Goal: Understand process/instructions: Learn how to perform a task or action

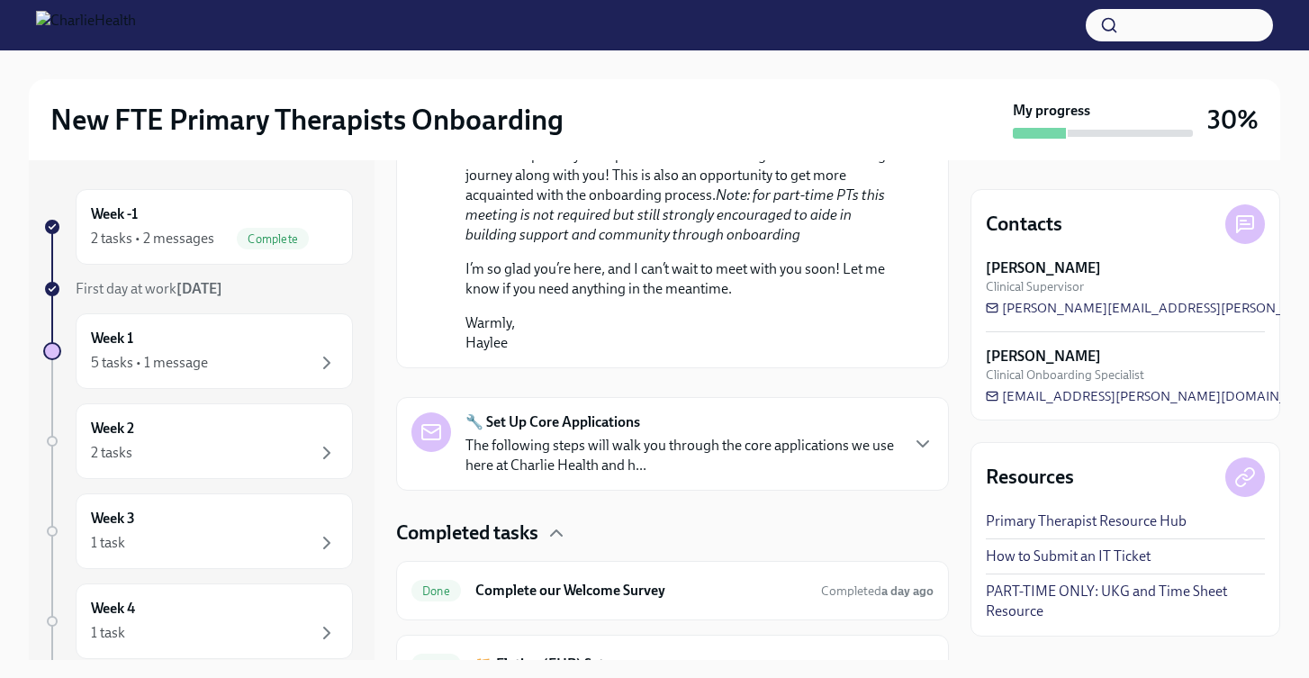
scroll to position [1374, 0]
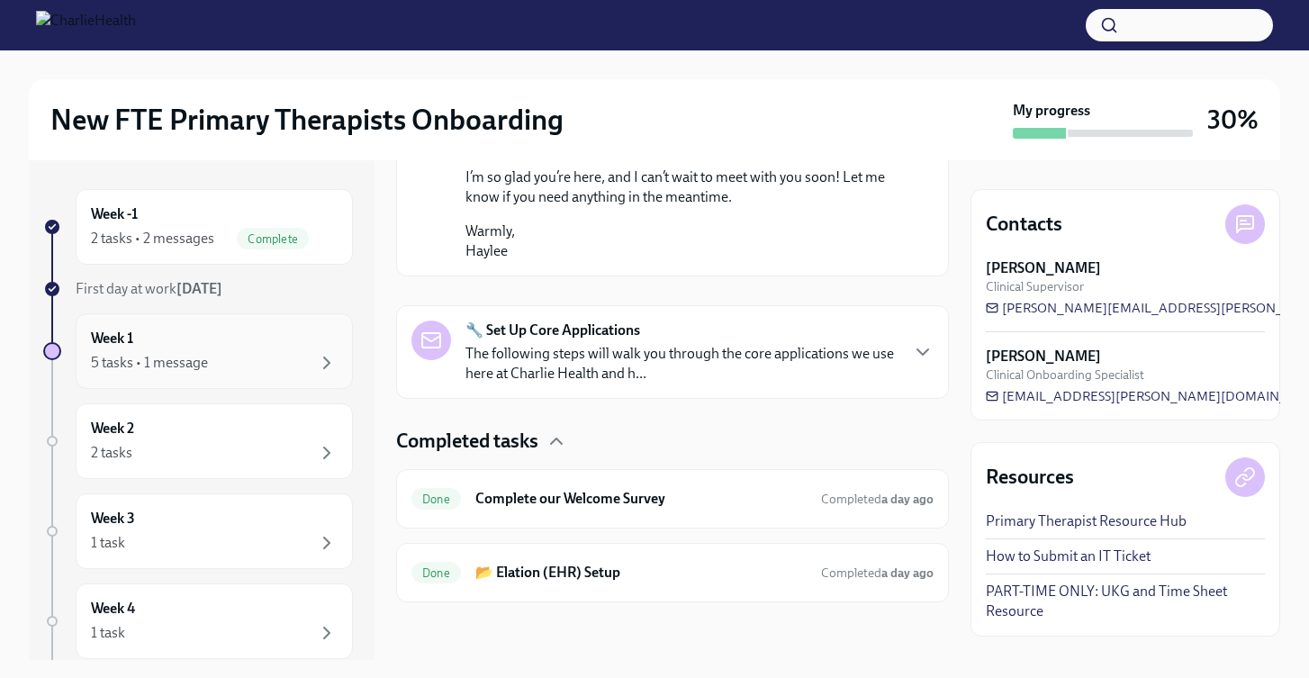
click at [234, 351] on div "Week 1 5 tasks • 1 message" at bounding box center [214, 351] width 247 height 45
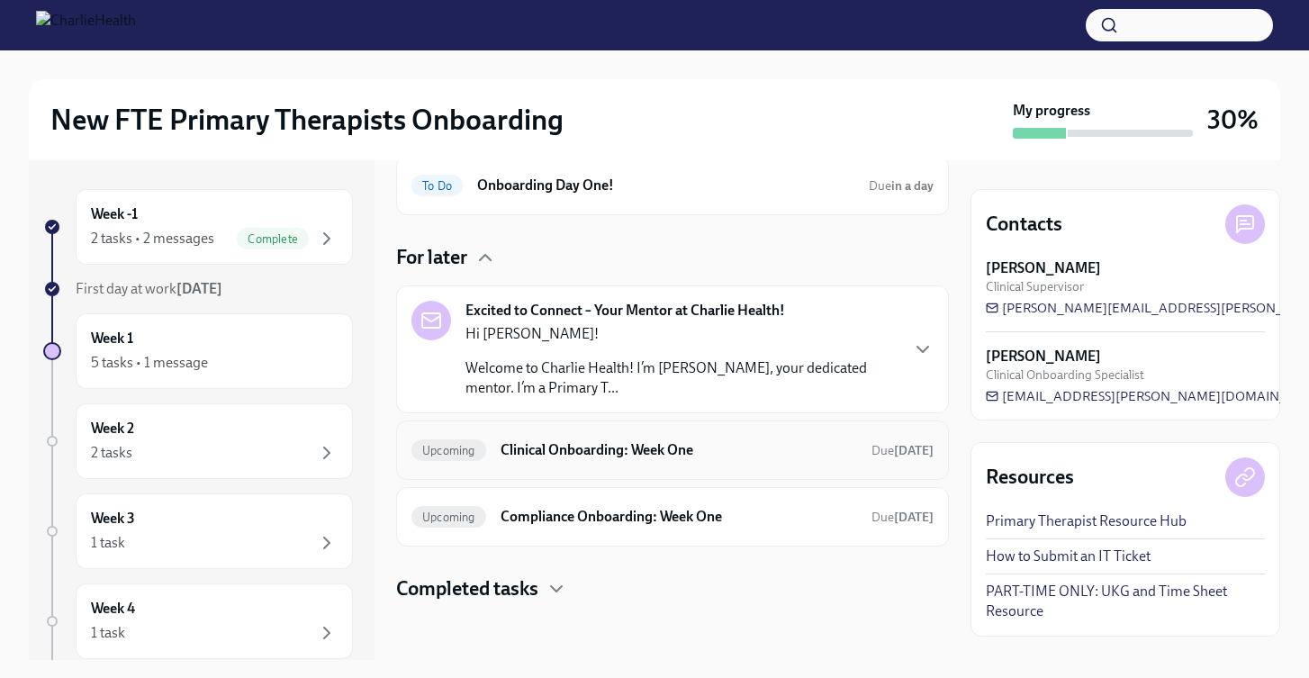
click at [515, 452] on h6 "Clinical Onboarding: Week One" at bounding box center [679, 450] width 357 height 20
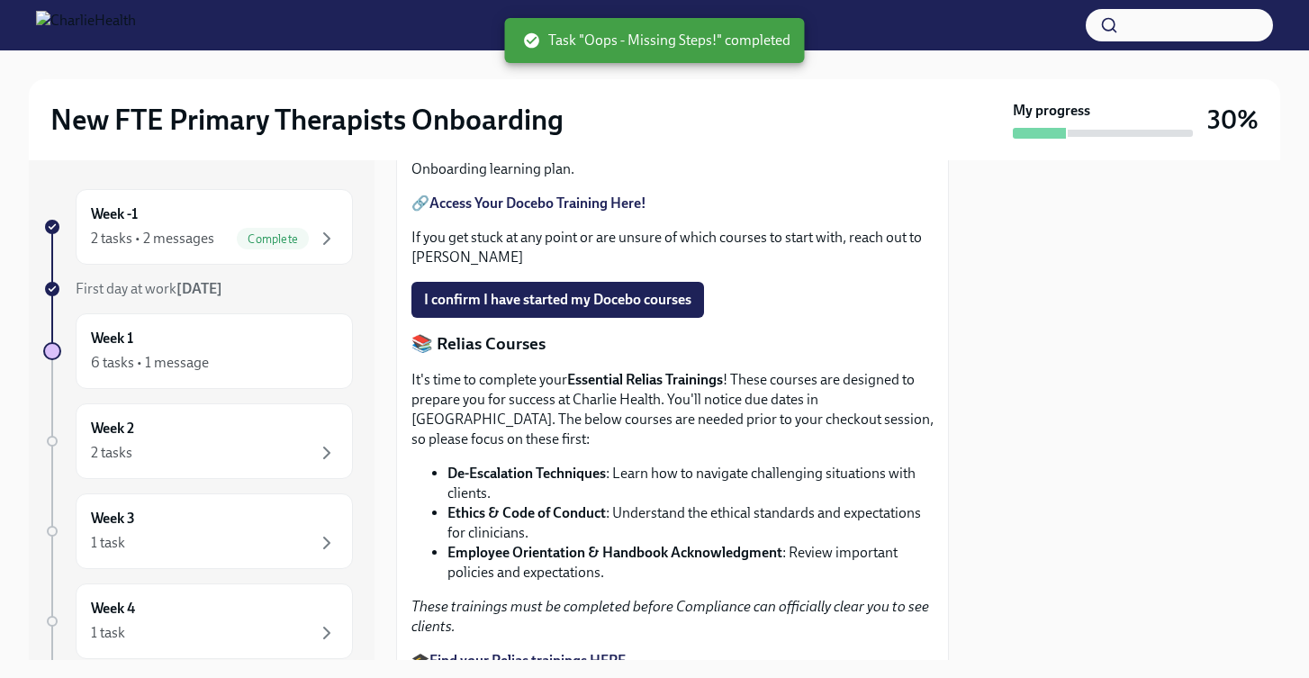
scroll to position [949, 0]
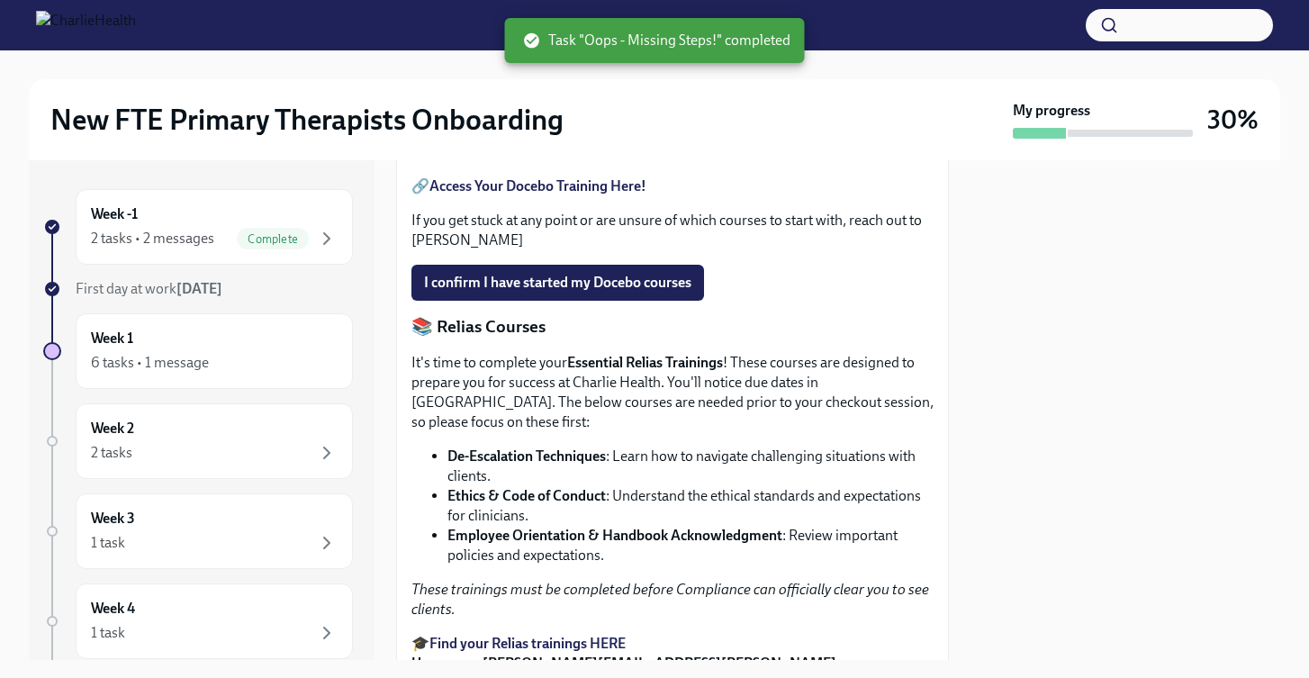
click at [582, 37] on span "Task "Oops - Missing Steps!" completed" at bounding box center [656, 41] width 267 height 20
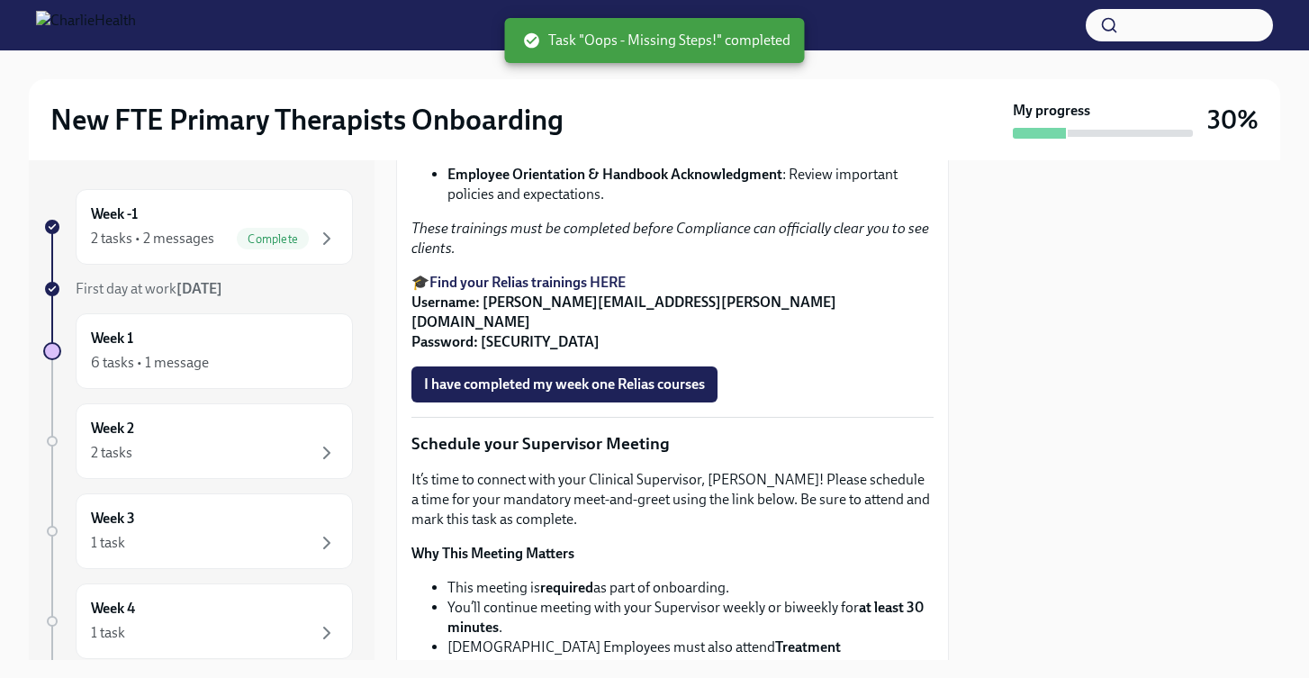
scroll to position [1330, 0]
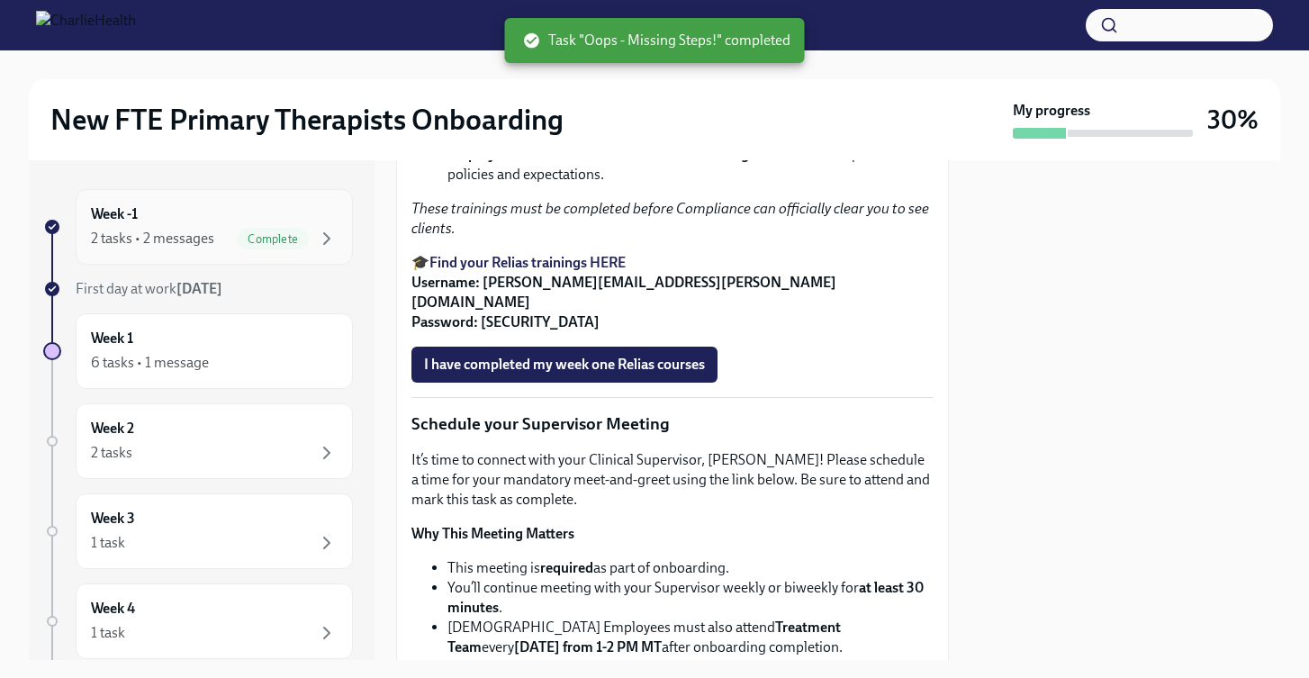
click at [223, 248] on div "2 tasks • 2 messages Complete" at bounding box center [214, 239] width 247 height 22
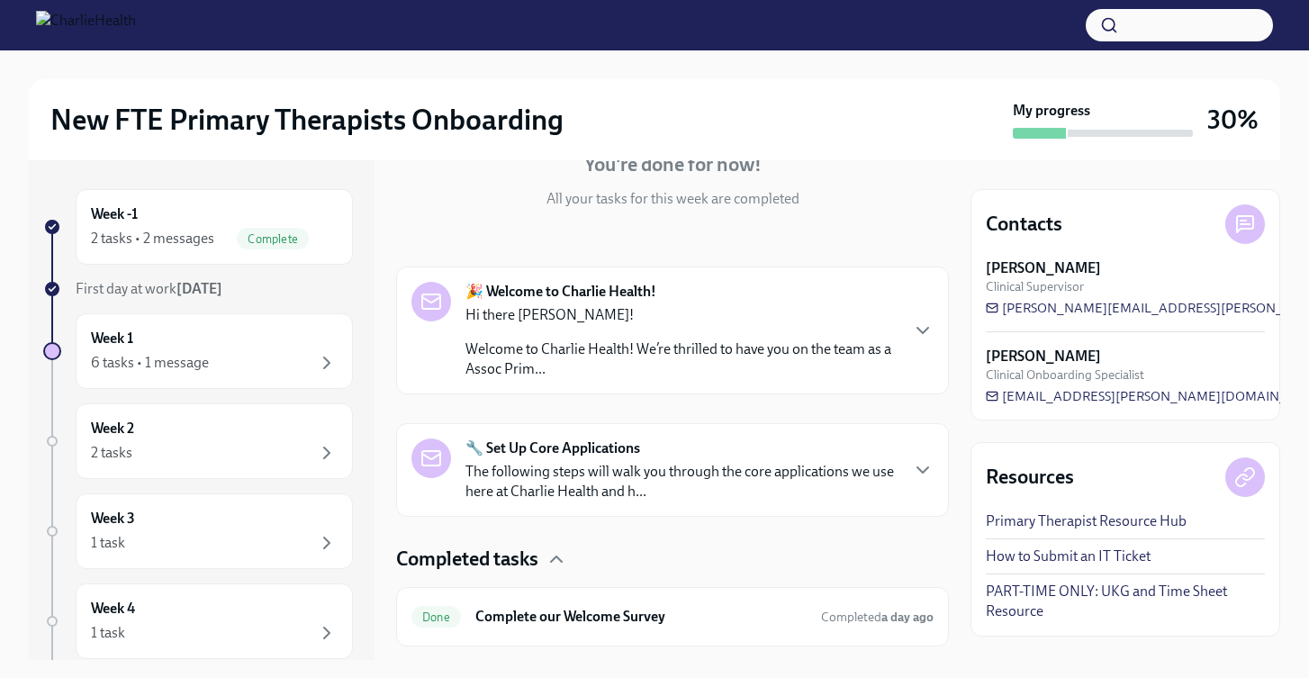
scroll to position [309, 0]
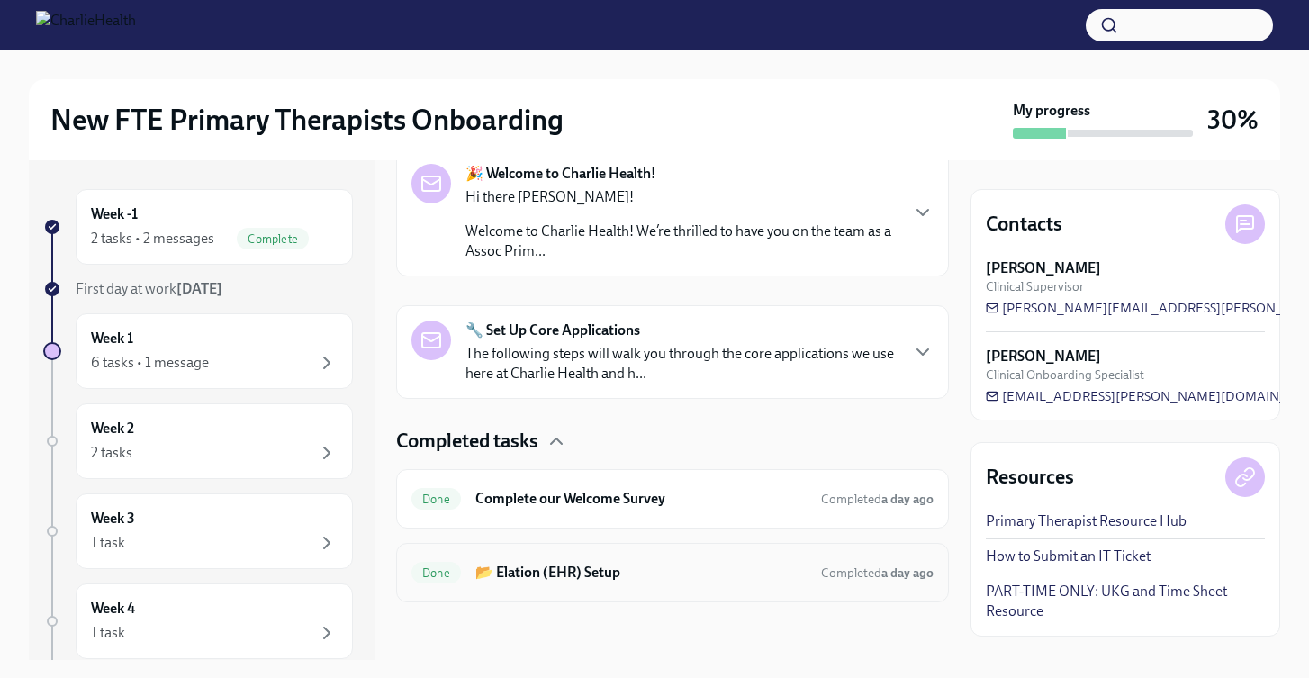
click at [594, 555] on div "Done 📂 Elation (EHR) Setup Completed a day ago" at bounding box center [672, 572] width 553 height 59
click at [593, 581] on h6 "📂 Elation (EHR) Setup" at bounding box center [640, 573] width 331 height 20
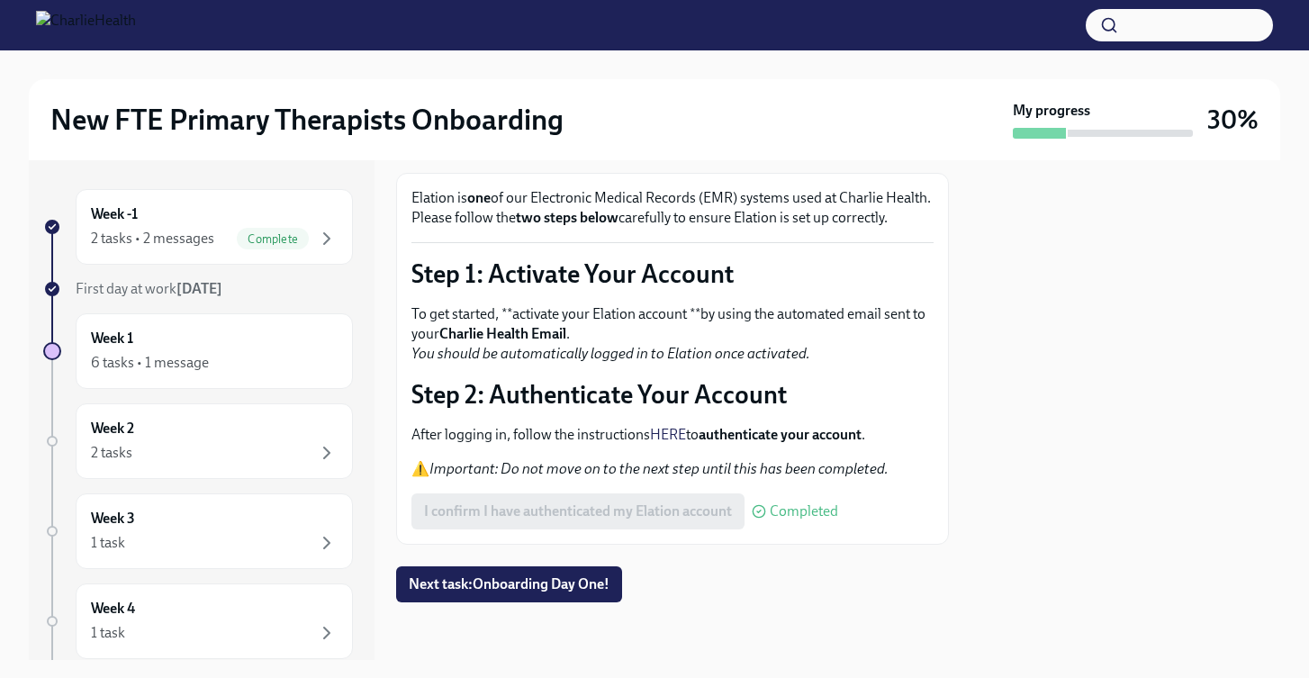
scroll to position [110, 0]
click at [597, 592] on span "Next task : Onboarding Day One!" at bounding box center [509, 584] width 201 height 18
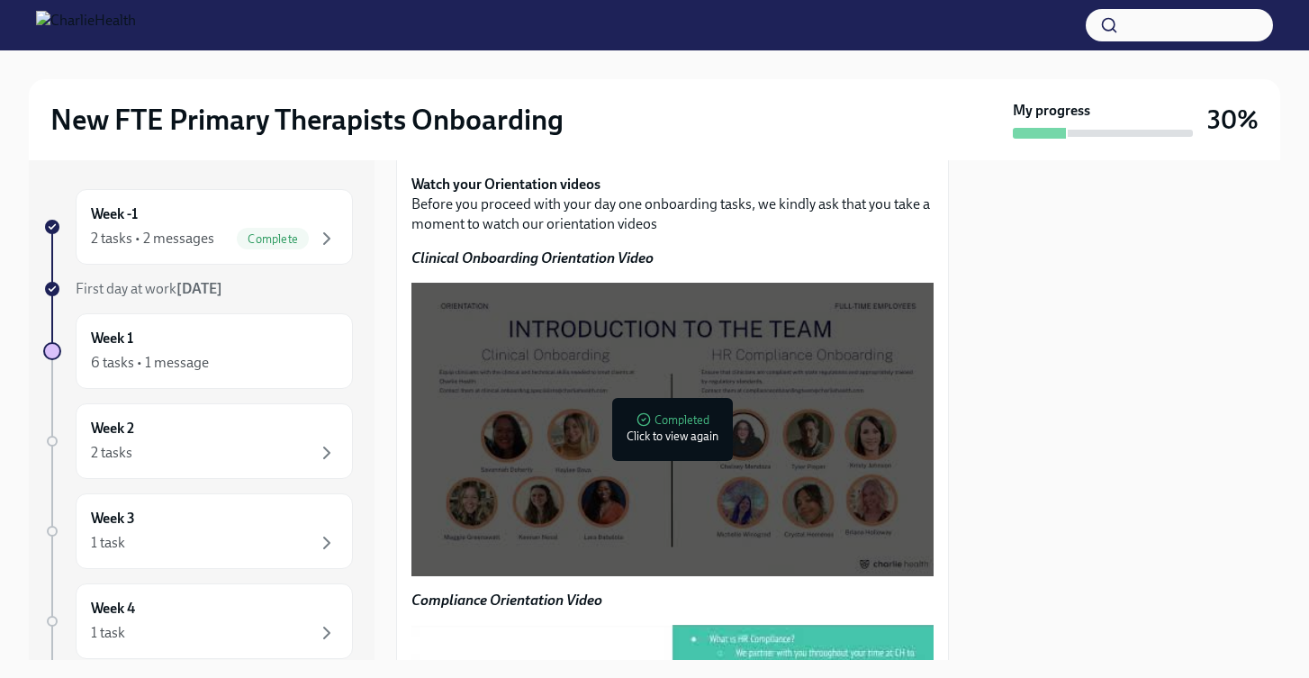
scroll to position [2173, 0]
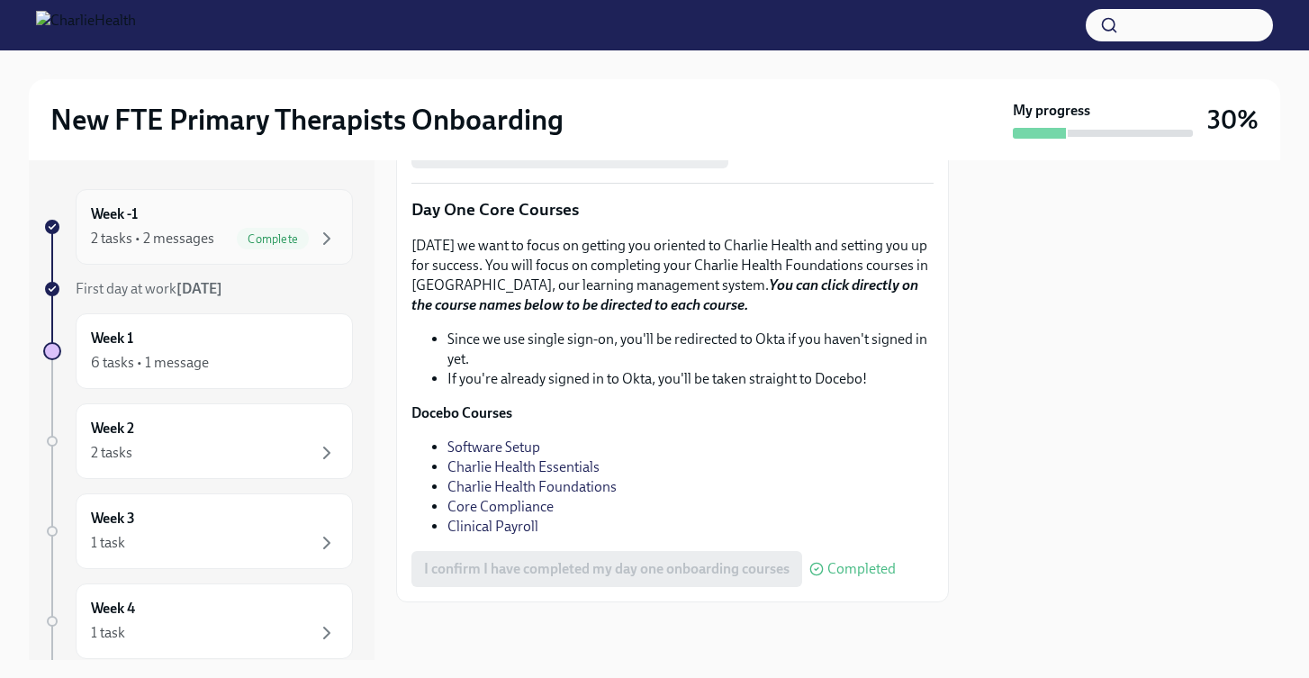
click at [185, 244] on div "2 tasks • 2 messages" at bounding box center [152, 239] width 123 height 20
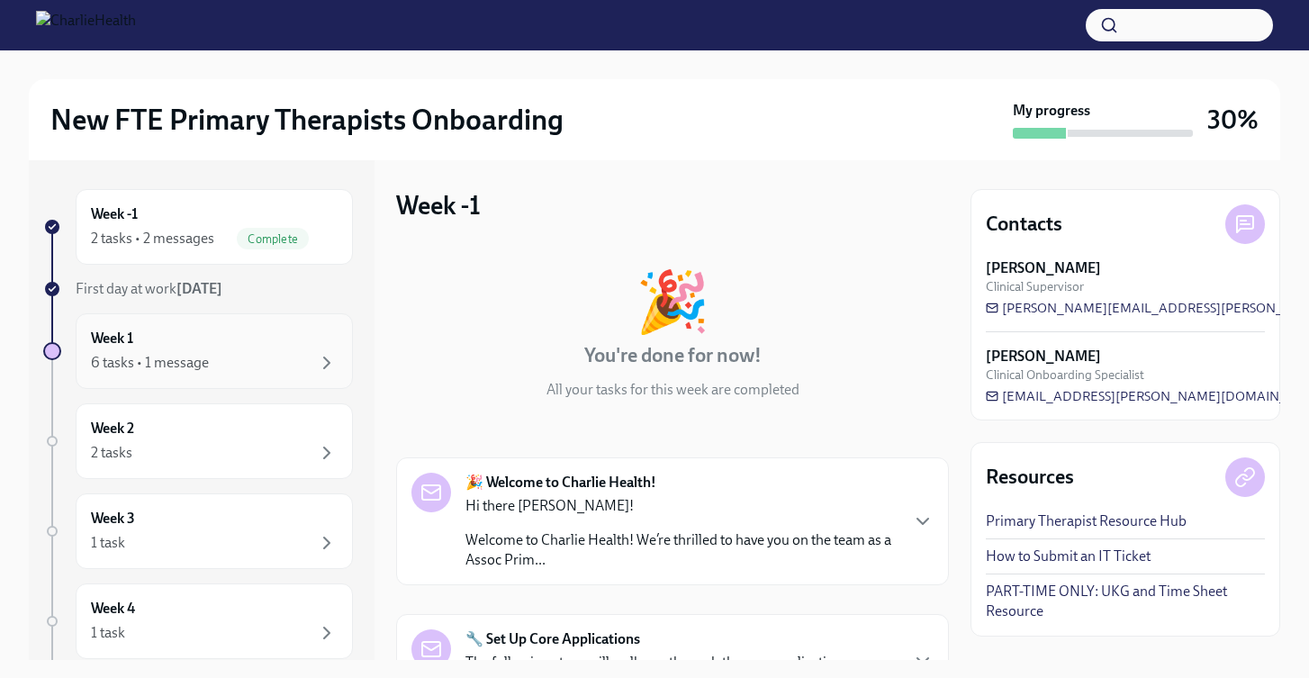
click at [178, 355] on div "6 tasks • 1 message" at bounding box center [150, 363] width 118 height 20
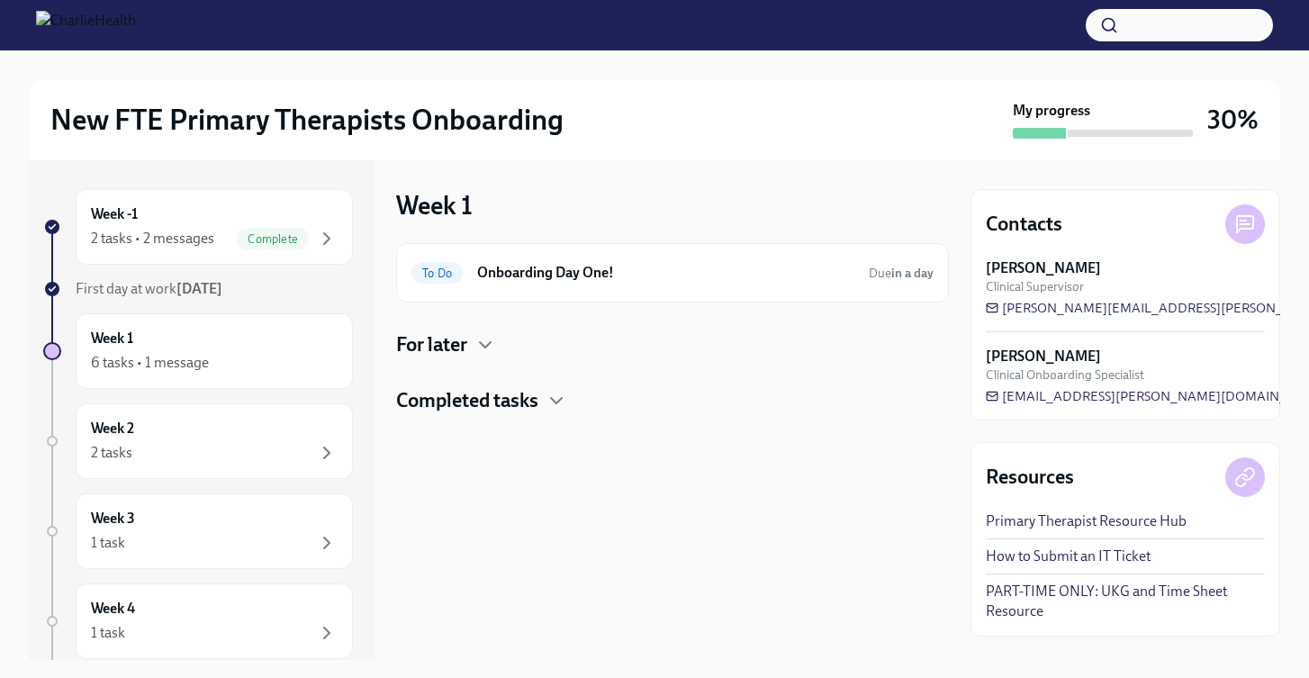
click at [457, 420] on div at bounding box center [672, 443] width 553 height 58
click at [452, 399] on h4 "Completed tasks" at bounding box center [467, 400] width 142 height 27
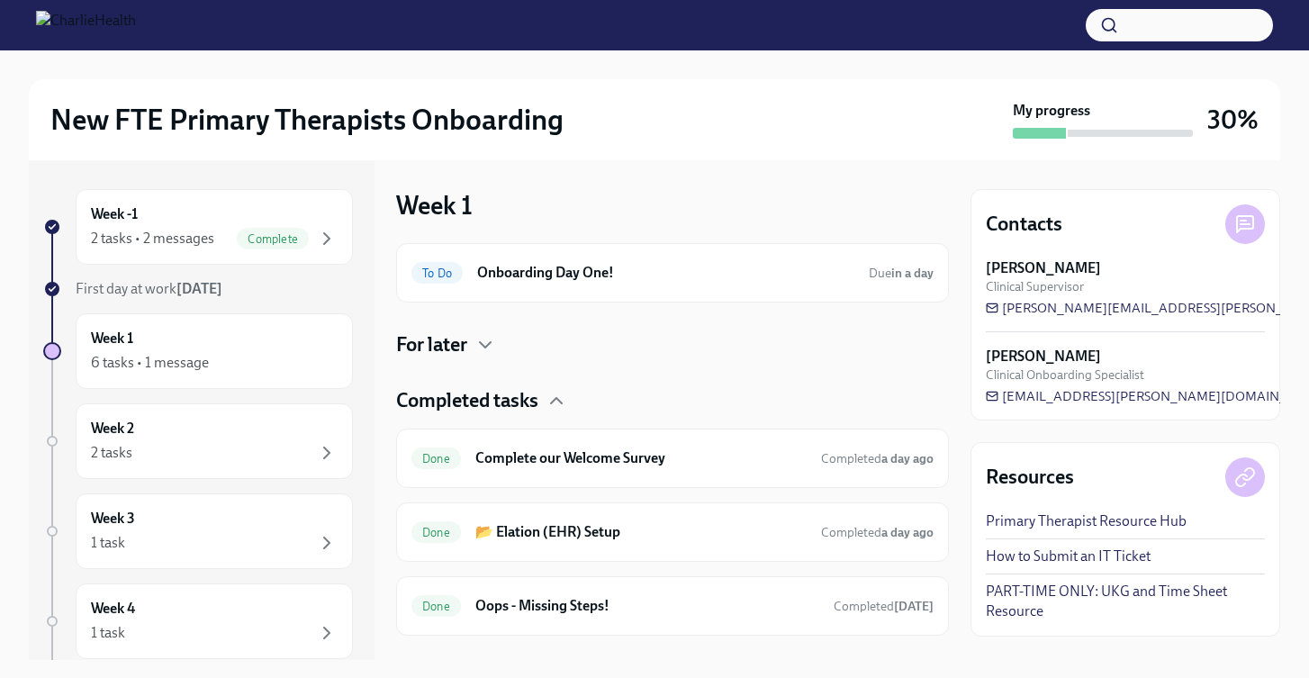
scroll to position [33, 0]
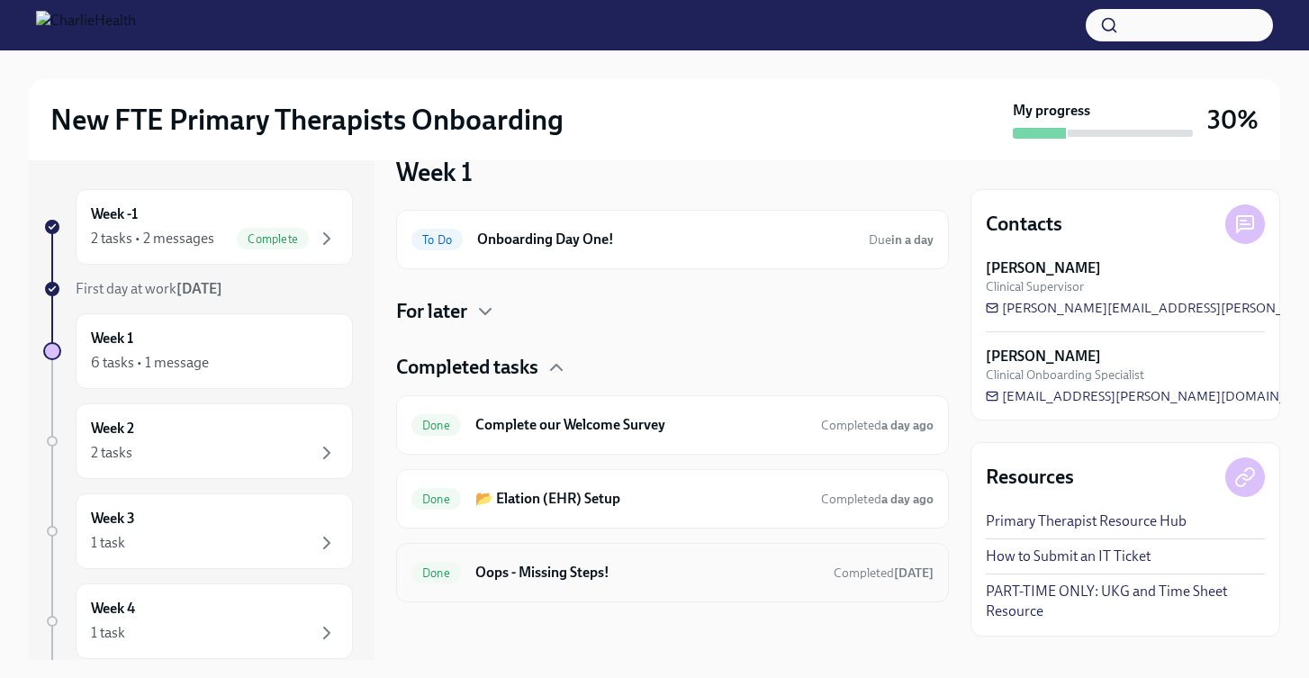
click at [536, 568] on h6 "Oops - Missing Steps!" at bounding box center [647, 573] width 344 height 20
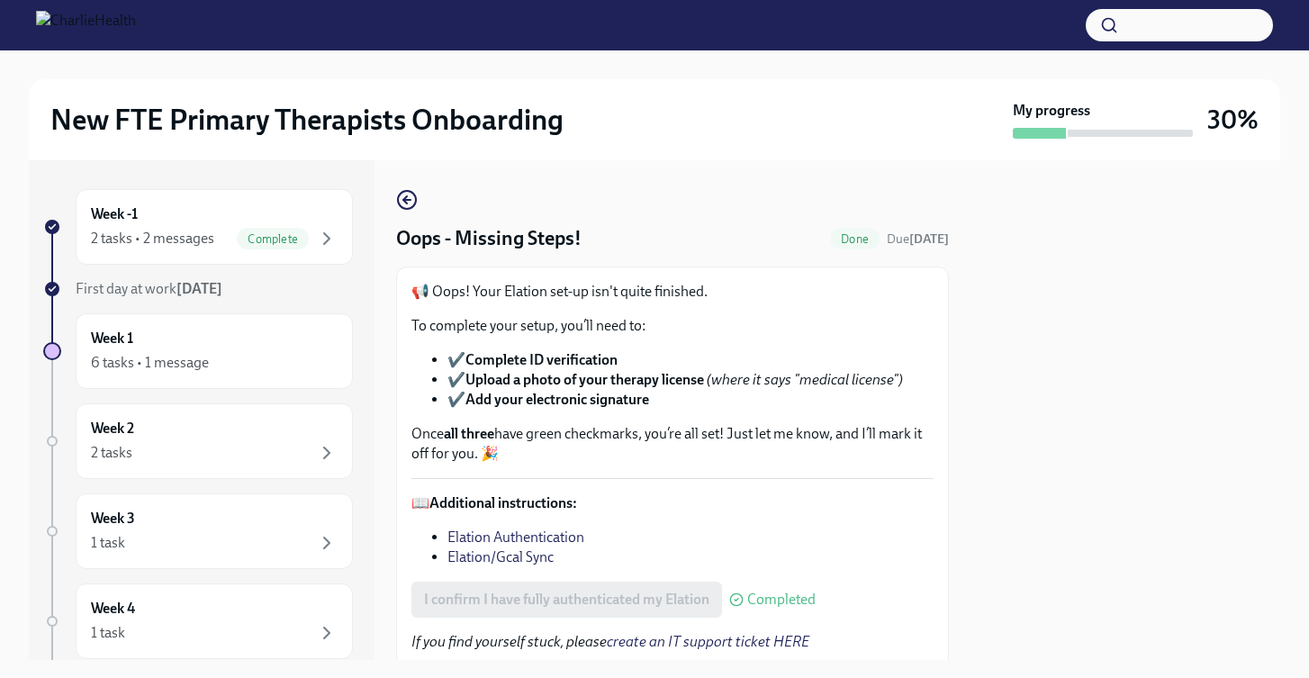
scroll to position [65, 0]
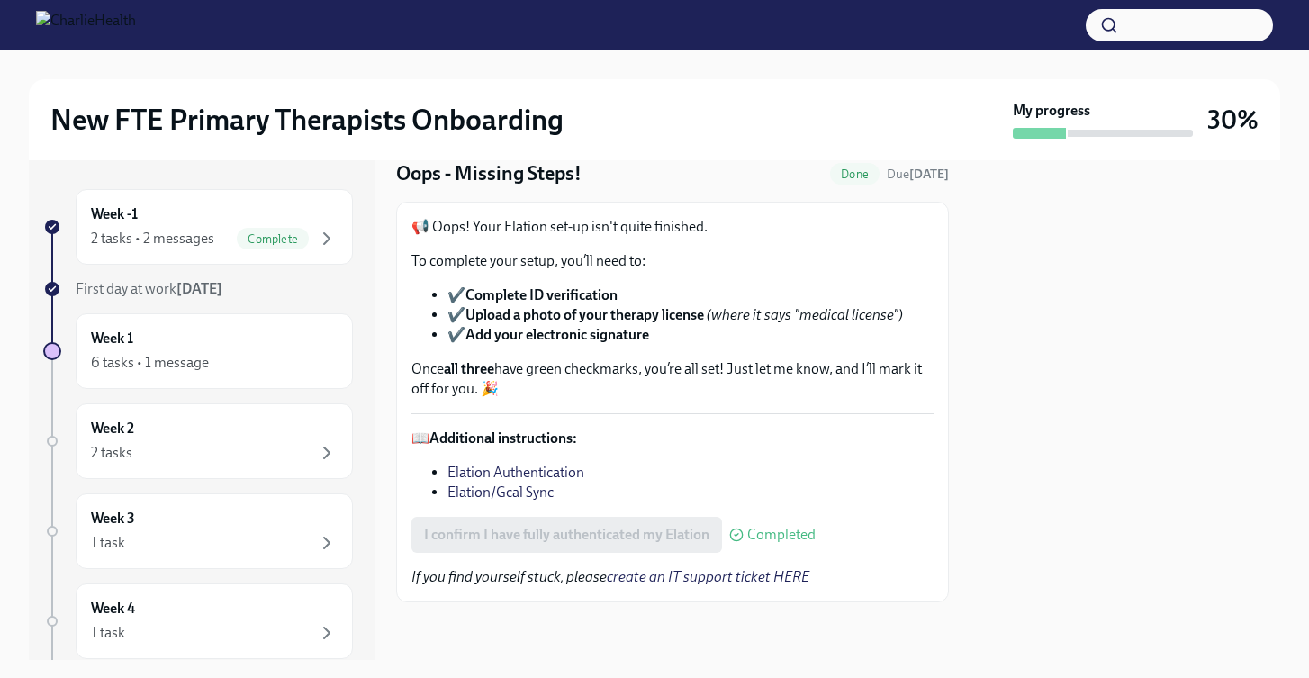
click at [511, 495] on link "Elation/Gcal Sync" at bounding box center [500, 491] width 106 height 17
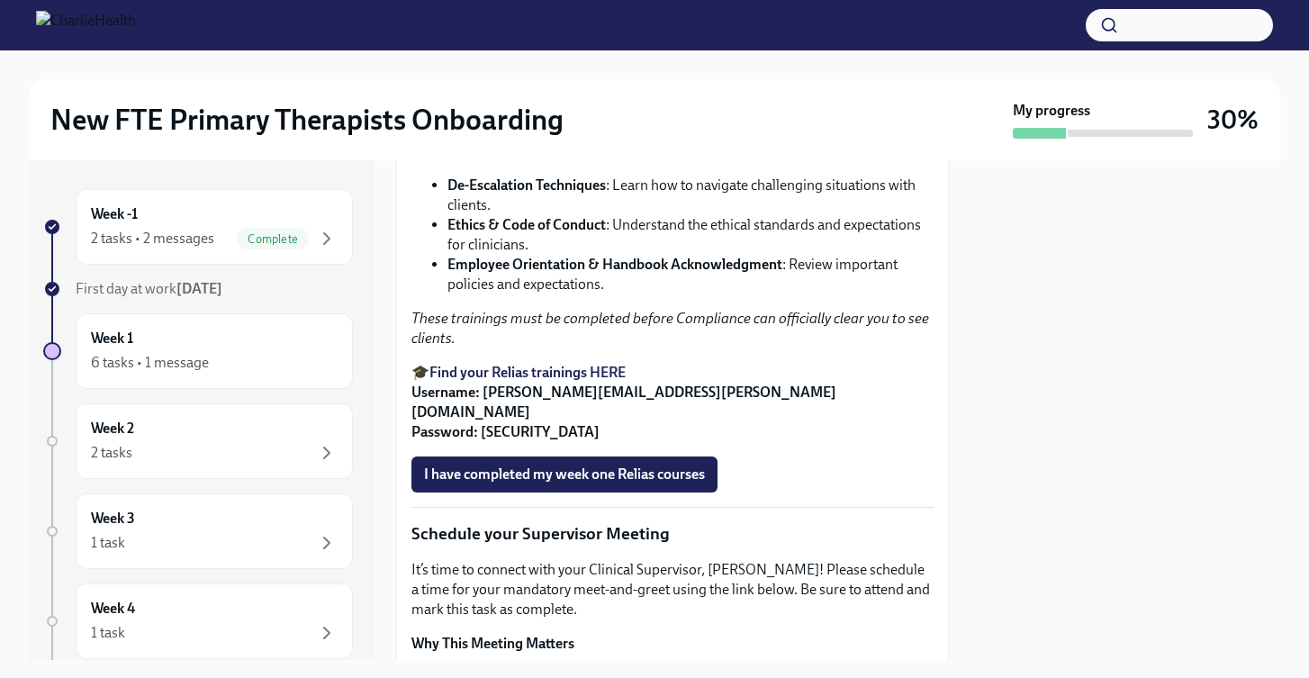
scroll to position [1223, 0]
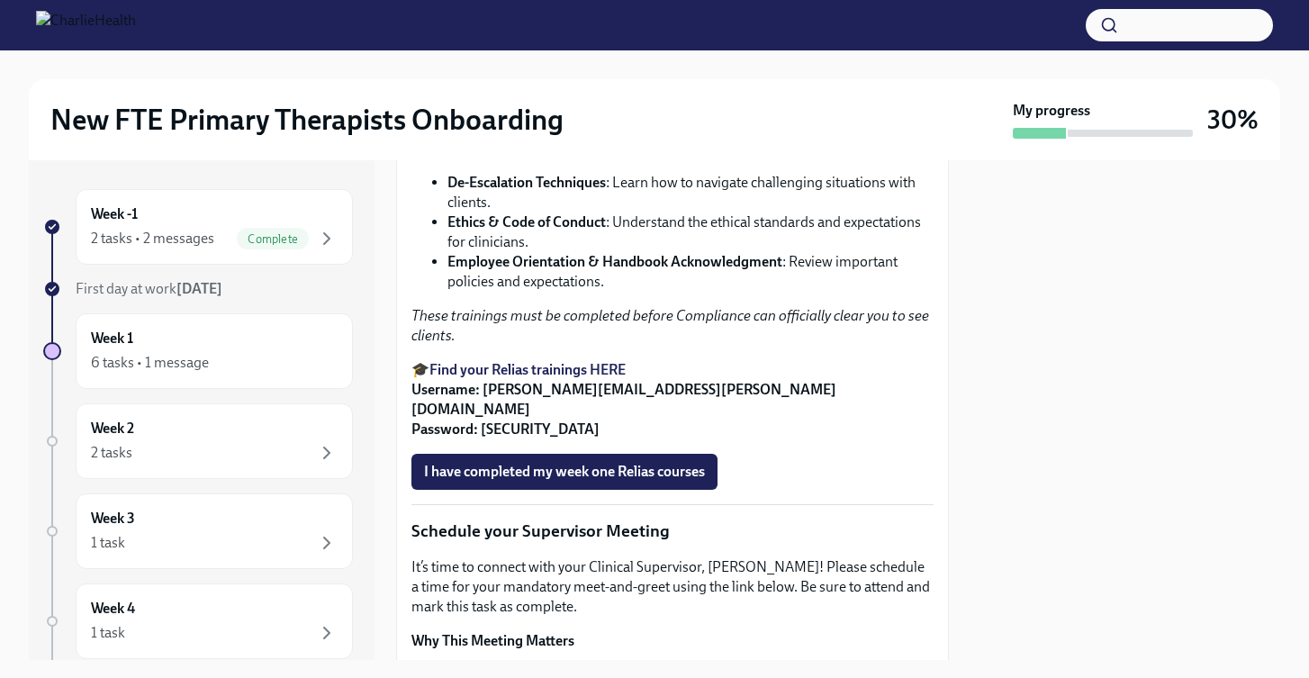
click at [554, 378] on strong "Find your Relias trainings HERE" at bounding box center [527, 369] width 196 height 17
drag, startPoint x: 479, startPoint y: 521, endPoint x: 702, endPoint y: 528, distance: 223.4
click at [702, 439] on p "🎓 Find your Relias trainings HERE Username: [PERSON_NAME][EMAIL_ADDRESS][PERSON…" at bounding box center [672, 399] width 522 height 79
copy strong "[PERSON_NAME][EMAIL_ADDRESS][PERSON_NAME][DOMAIN_NAME]"
